Goal: Information Seeking & Learning: Learn about a topic

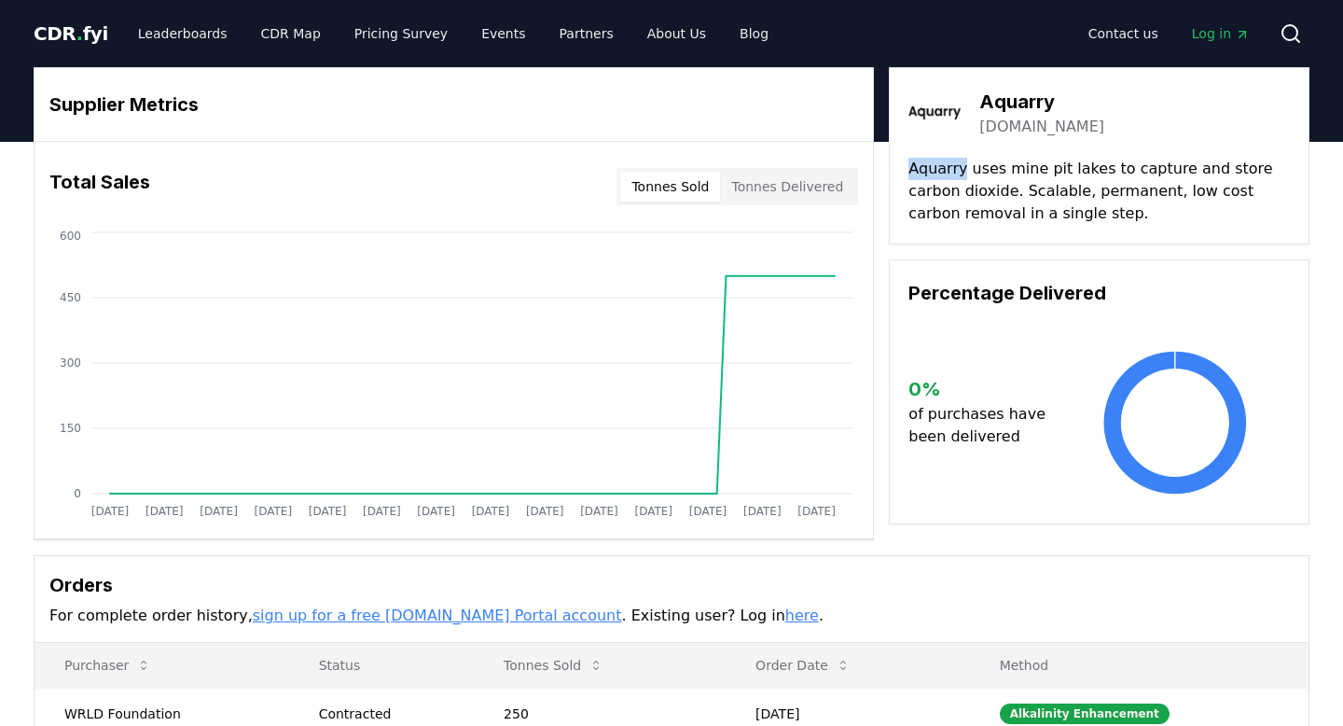
click at [929, 163] on p "Aquarry uses mine pit lakes to capture and store carbon dioxide. Scalable, perm…" at bounding box center [1098, 191] width 381 height 67
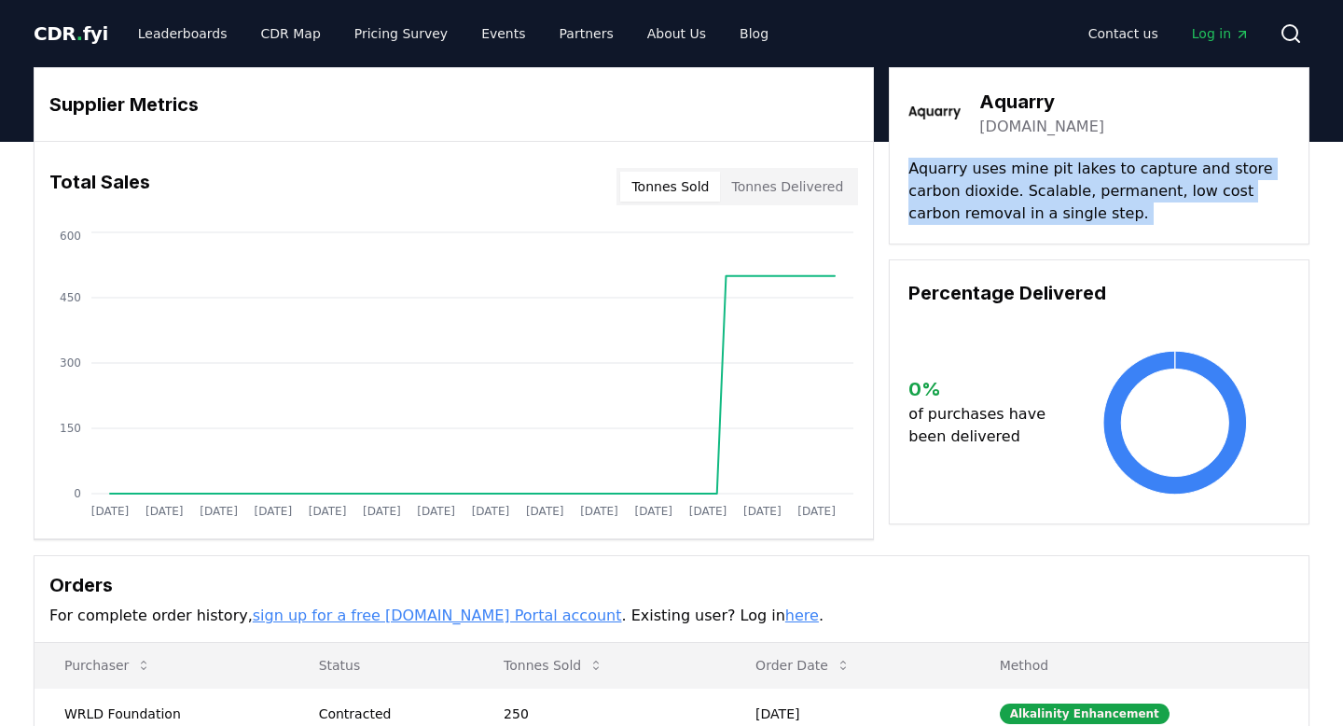
click at [929, 163] on p "Aquarry uses mine pit lakes to capture and store carbon dioxide. Scalable, perm…" at bounding box center [1098, 191] width 381 height 67
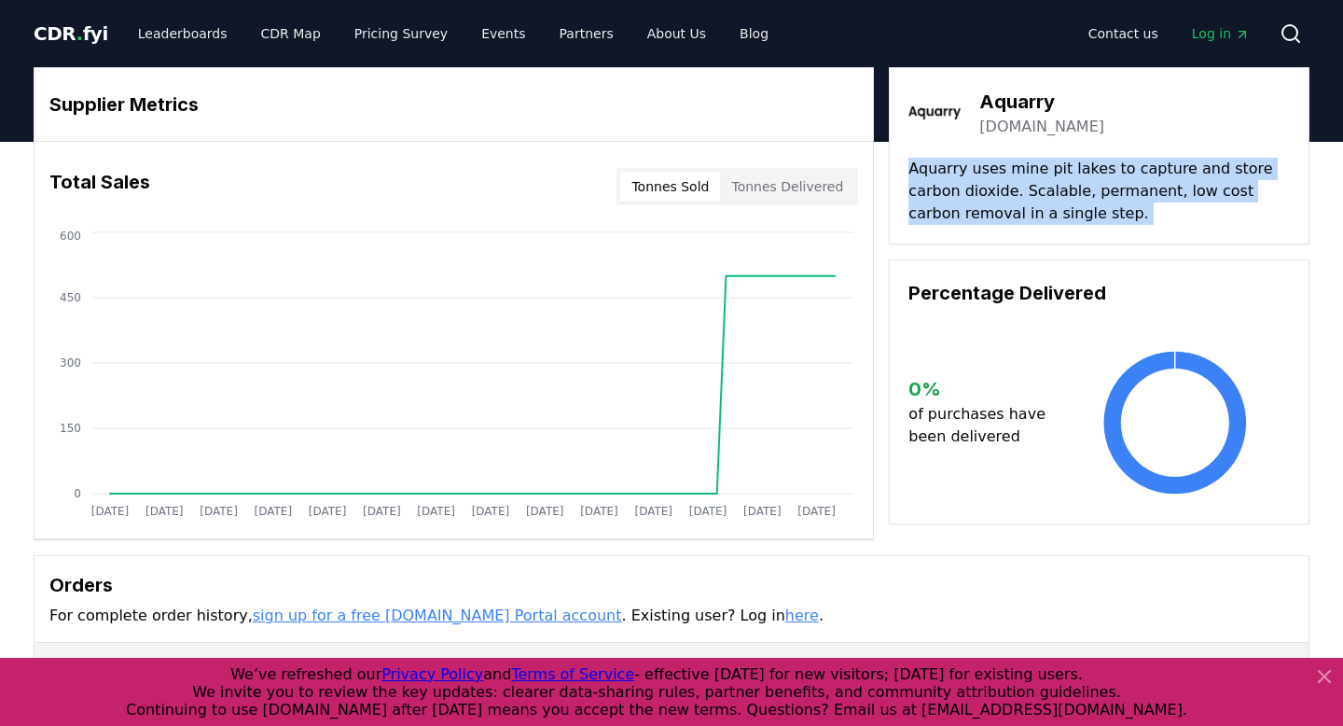
click at [991, 196] on p "Aquarry uses mine pit lakes to capture and store carbon dioxide. Scalable, perm…" at bounding box center [1098, 191] width 381 height 67
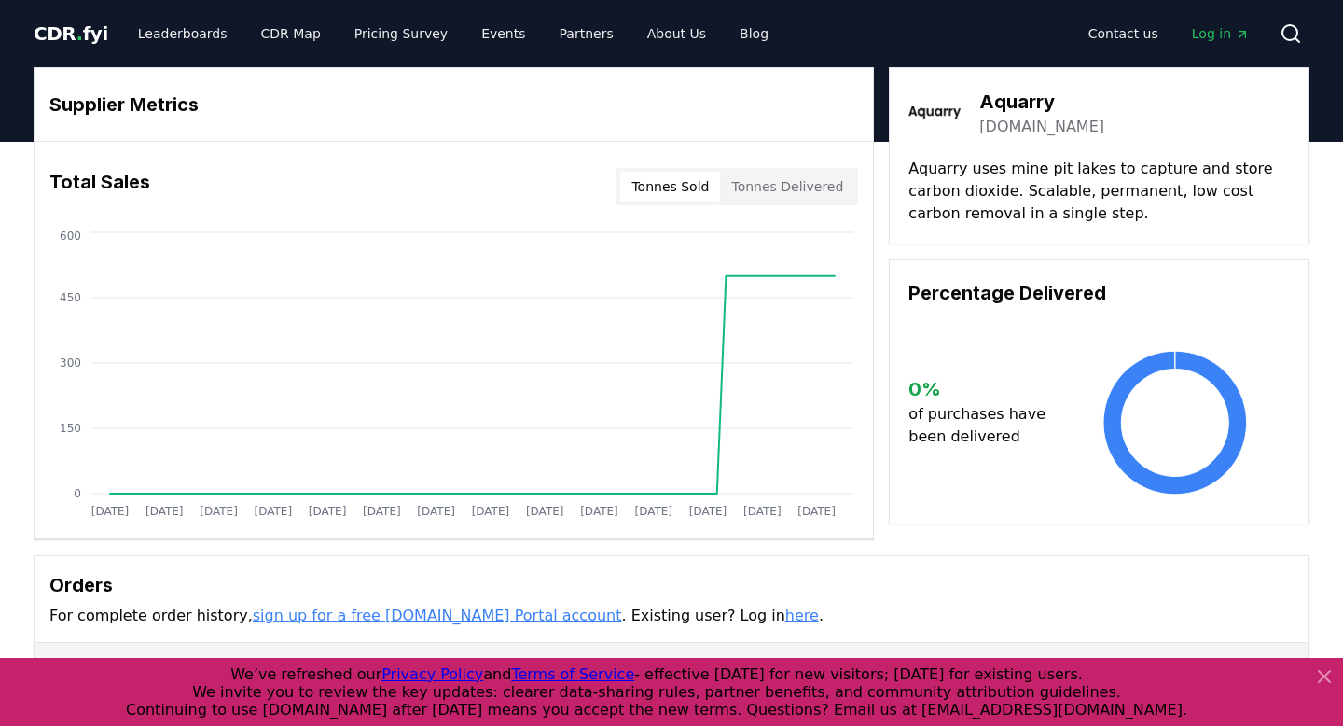
click at [780, 185] on button "Tonnes Delivered" at bounding box center [787, 187] width 134 height 30
click at [701, 187] on button "Tonnes Sold" at bounding box center [670, 187] width 100 height 30
